Goal: Task Accomplishment & Management: Complete application form

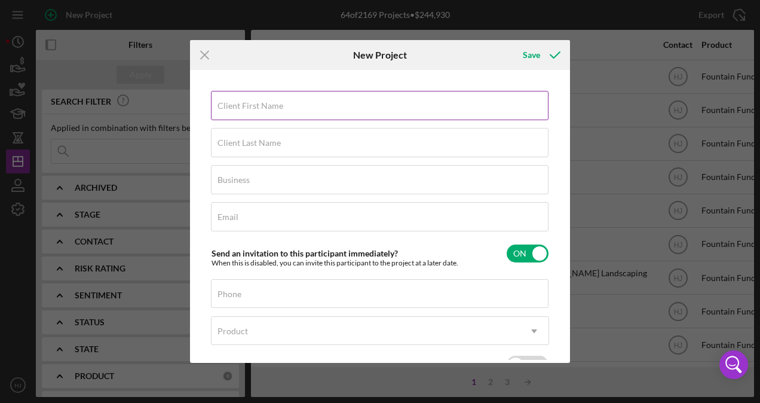
click at [216, 108] on input "Client First Name" at bounding box center [380, 105] width 338 height 29
paste input "[PERSON_NAME]:"
drag, startPoint x: 243, startPoint y: 108, endPoint x: 297, endPoint y: 111, distance: 53.9
click at [297, 111] on input "[PERSON_NAME]:" at bounding box center [380, 105] width 338 height 29
type input "Keion"
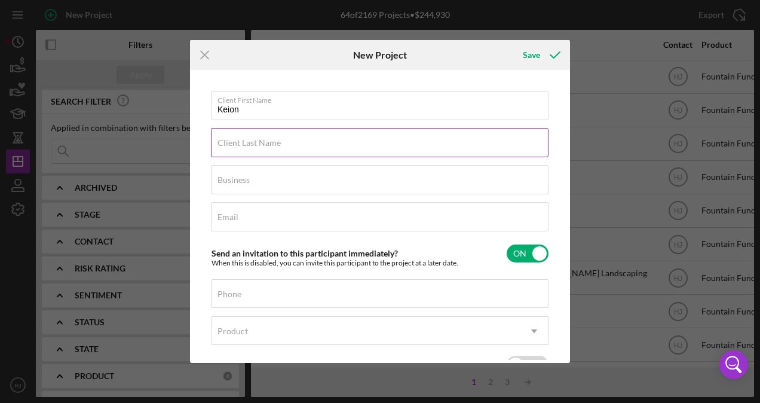
click at [249, 145] on label "Client Last Name" at bounding box center [249, 143] width 63 height 10
click at [249, 145] on input "Client Last Name" at bounding box center [380, 142] width 338 height 29
paste input "[PERSON_NAME]:"
click at [249, 145] on input "[PERSON_NAME]:" at bounding box center [380, 142] width 338 height 29
type input "[PERSON_NAME]"
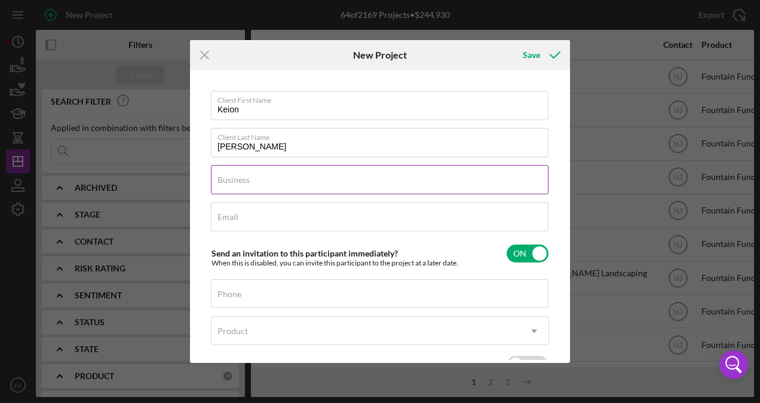
click at [260, 184] on input "Business" at bounding box center [380, 179] width 338 height 29
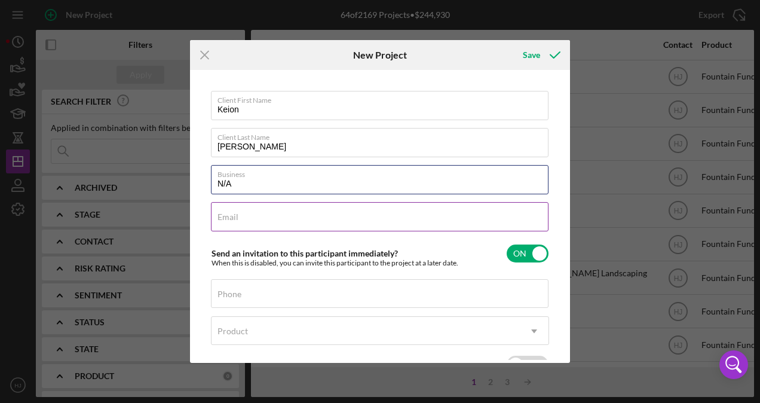
type input "N/A"
click at [214, 217] on input "Email" at bounding box center [380, 216] width 338 height 29
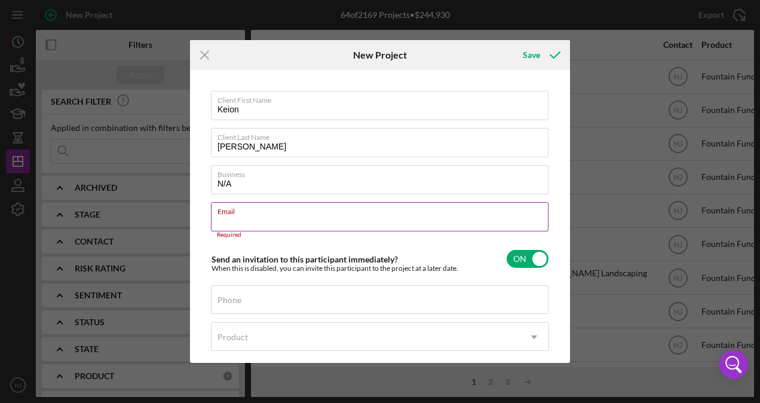
click at [252, 224] on input "Email" at bounding box center [380, 216] width 338 height 29
paste input "[EMAIL_ADDRESS][DOMAIN_NAME]"
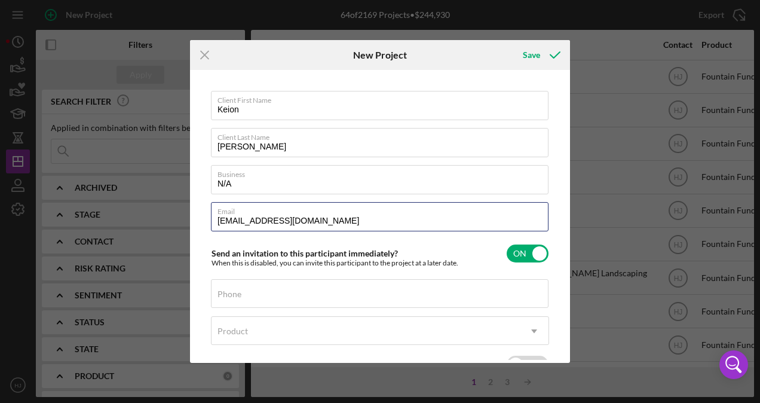
type input "[EMAIL_ADDRESS][DOMAIN_NAME]"
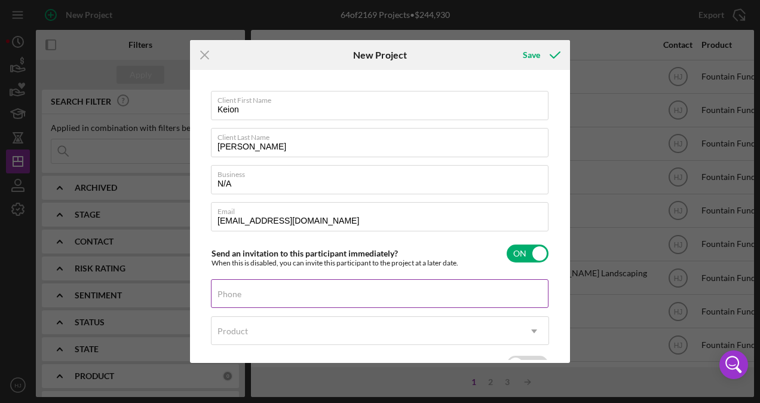
click at [229, 294] on label "Phone" at bounding box center [230, 294] width 24 height 10
click at [229, 294] on input "Phone" at bounding box center [380, 293] width 338 height 29
paste input "[PHONE_NUMBER]"
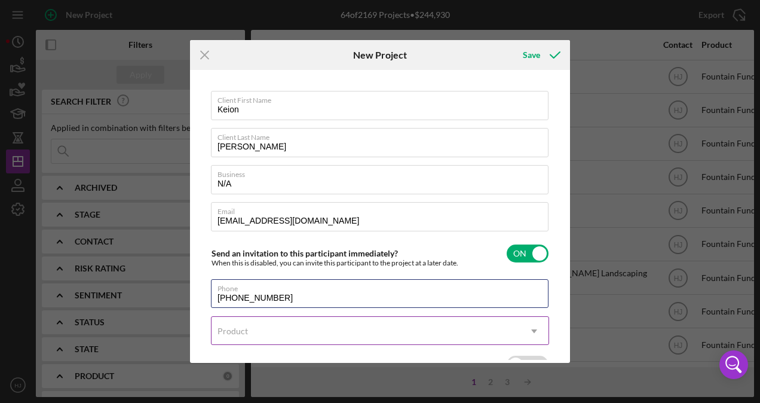
type input "[PHONE_NUMBER]"
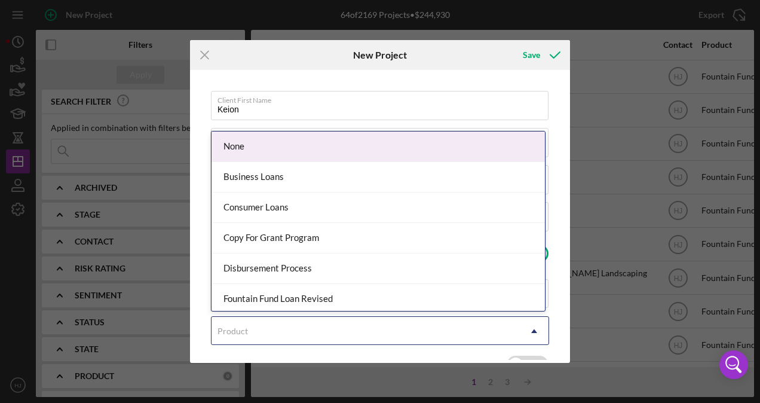
click at [330, 335] on div "Product" at bounding box center [366, 330] width 308 height 27
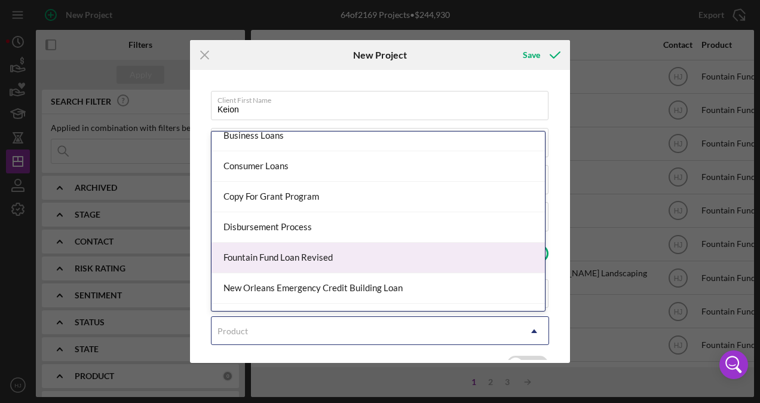
scroll to position [63, 0]
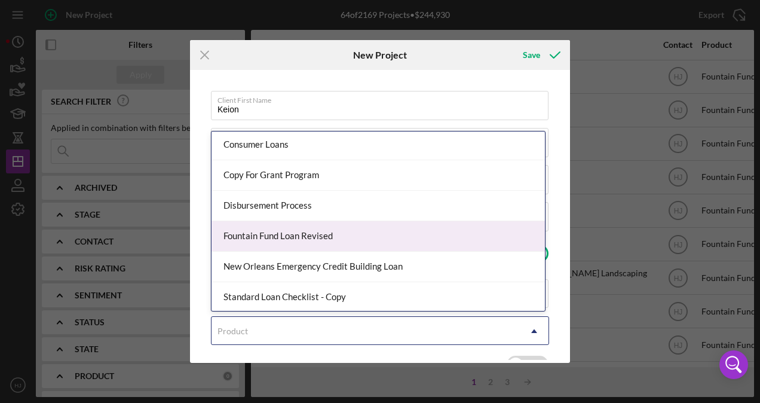
click at [275, 235] on div "Fountain Fund Loan Revised" at bounding box center [378, 236] width 333 height 30
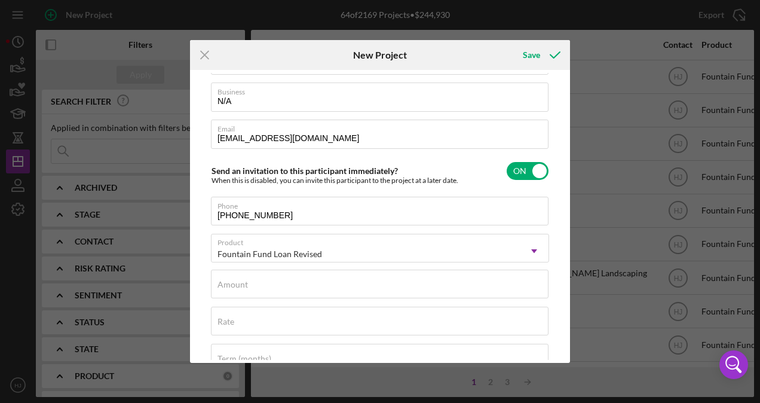
scroll to position [120, 0]
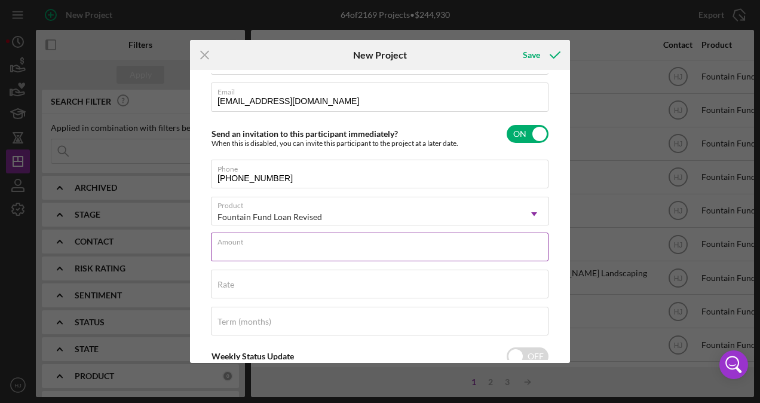
click at [252, 246] on input "Amount" at bounding box center [380, 246] width 338 height 29
type input "$5,000"
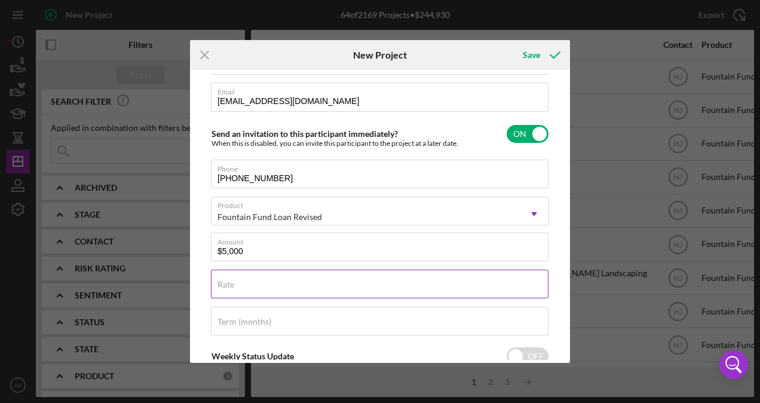
click at [252, 281] on div "Rate" at bounding box center [380, 285] width 338 height 30
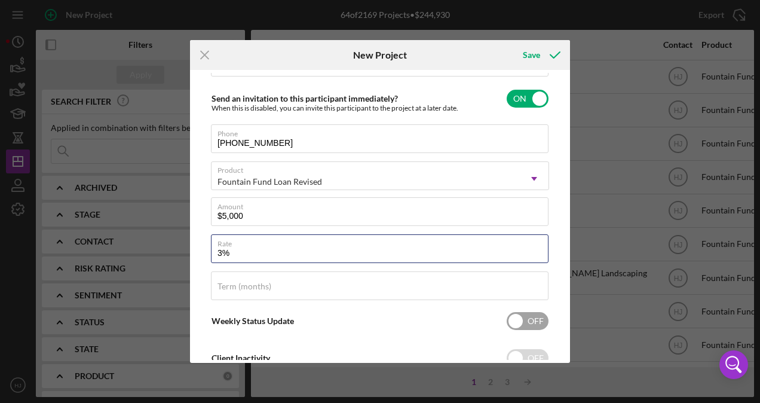
scroll to position [194, 0]
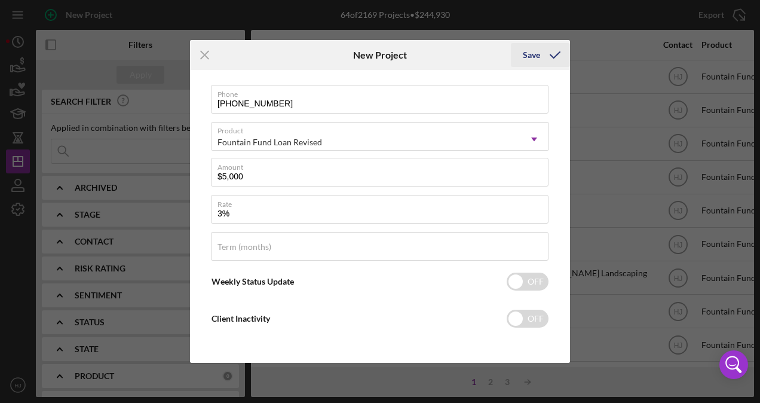
type input "3.000%"
click at [539, 54] on div "Save" at bounding box center [531, 55] width 17 height 24
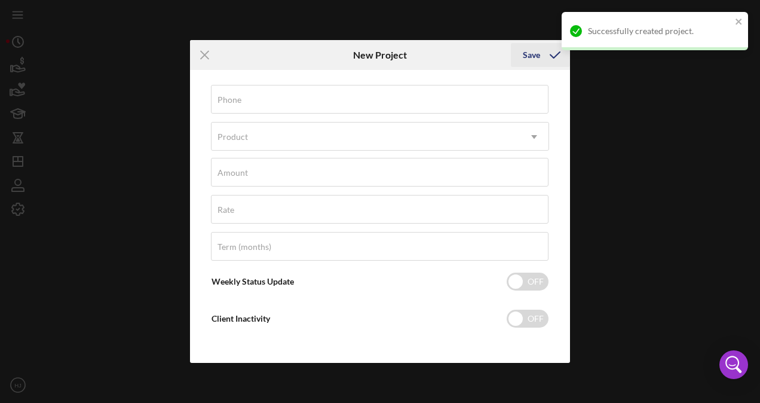
scroll to position [83, 0]
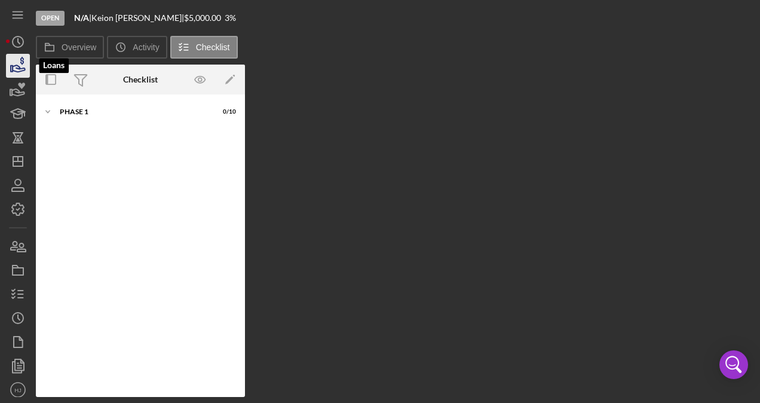
click at [26, 67] on icon "button" at bounding box center [18, 66] width 30 height 30
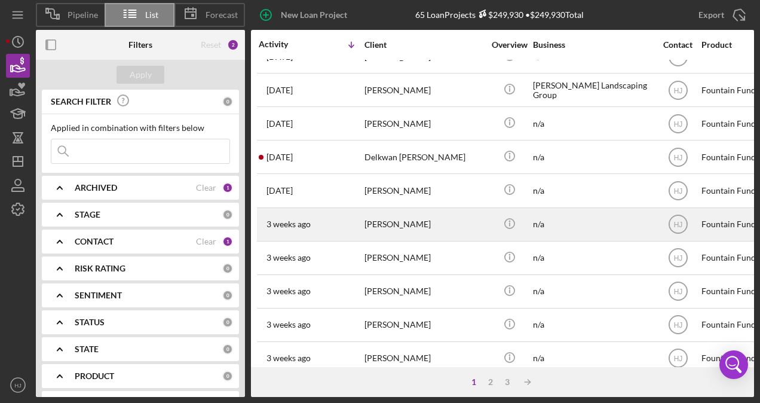
scroll to position [239, 0]
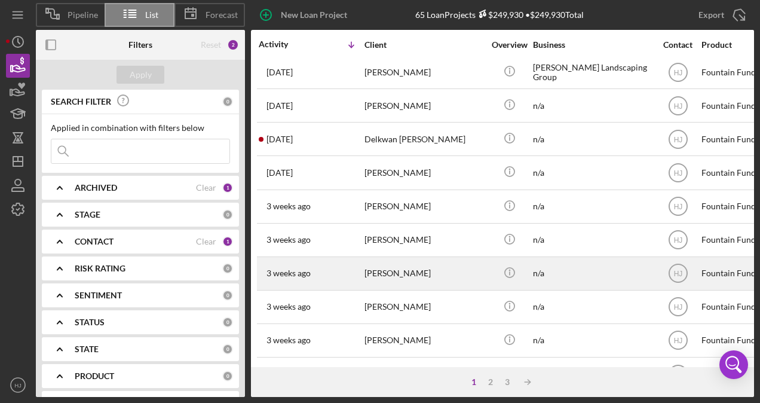
click at [390, 265] on div "[PERSON_NAME]" at bounding box center [425, 274] width 120 height 32
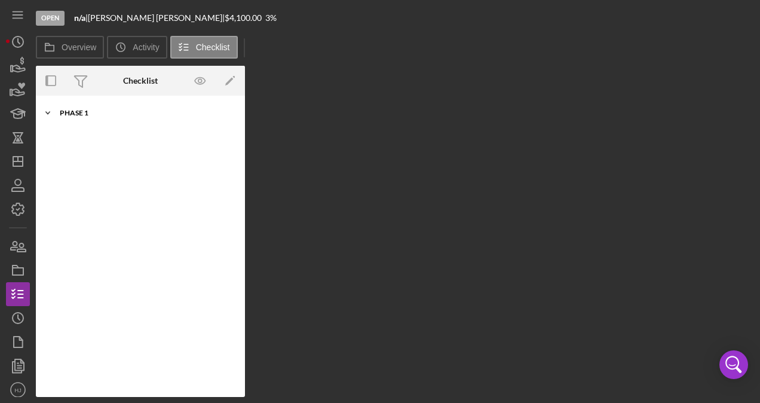
click at [76, 116] on div "Phase 1" at bounding box center [145, 112] width 170 height 7
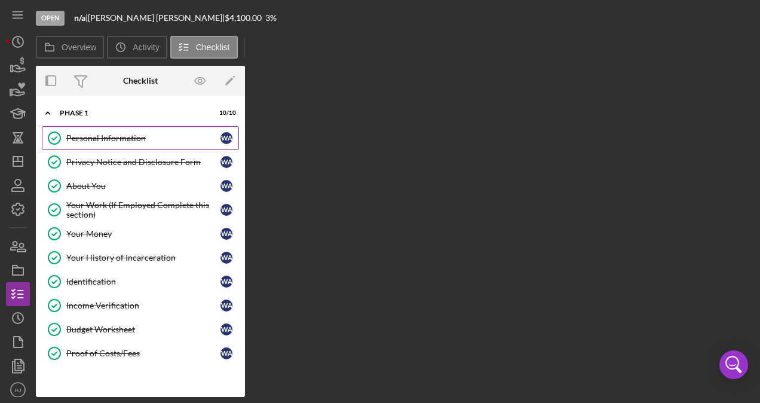
click at [99, 137] on div "Personal Information" at bounding box center [143, 138] width 154 height 10
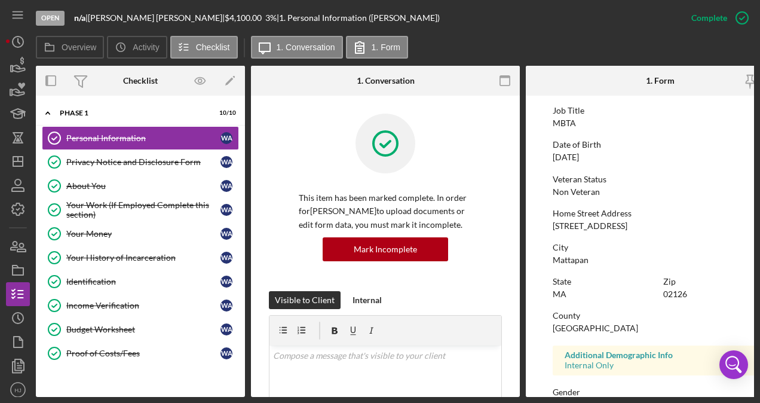
scroll to position [120, 0]
